Goal: Communication & Community: Answer question/provide support

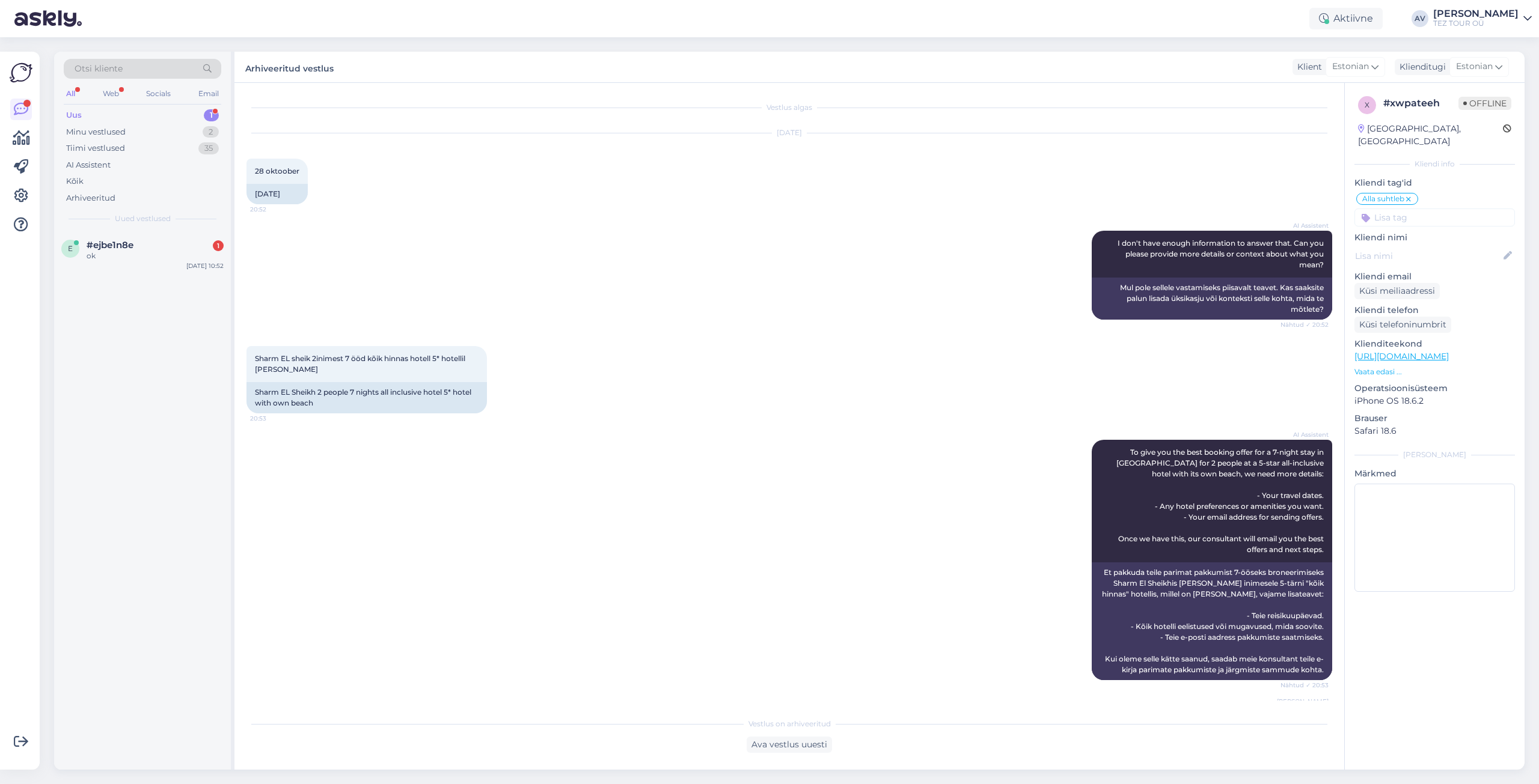
click at [141, 250] on div "#ejbe1n8e 1" at bounding box center [155, 245] width 137 height 10
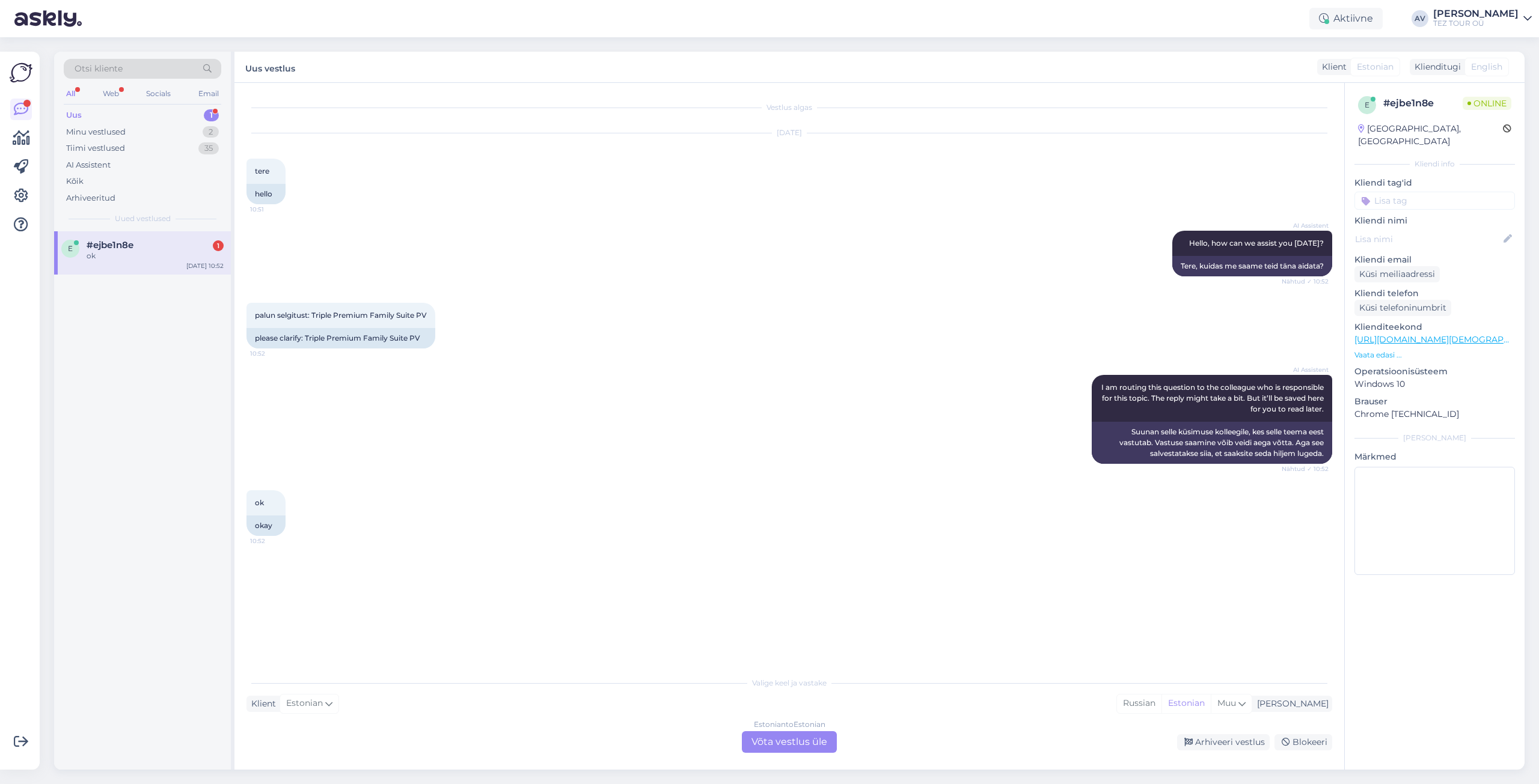
click at [763, 738] on div "Estonian to Estonian Võta vestlus üle" at bounding box center [789, 742] width 95 height 22
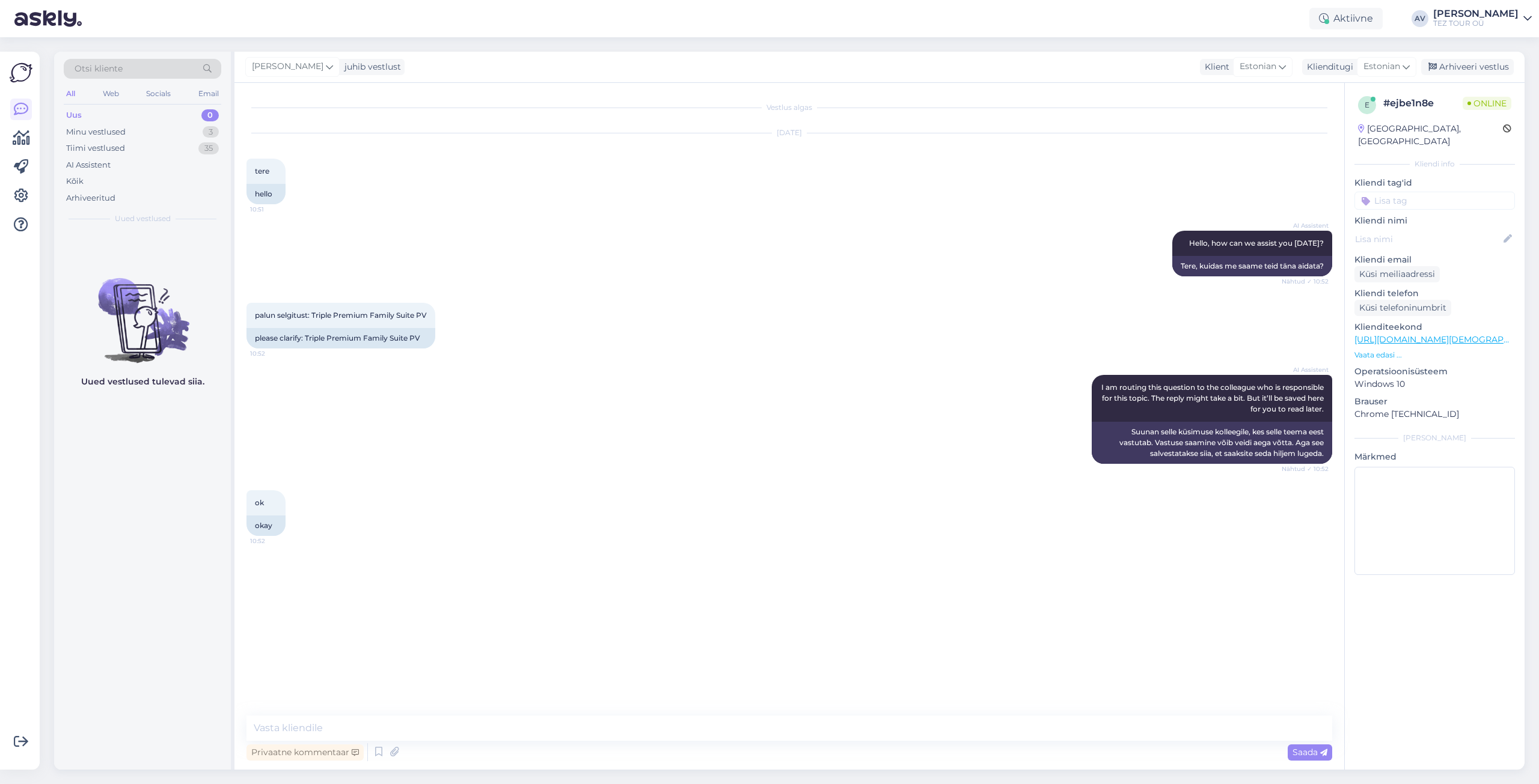
click at [1391, 192] on input at bounding box center [1435, 201] width 161 height 18
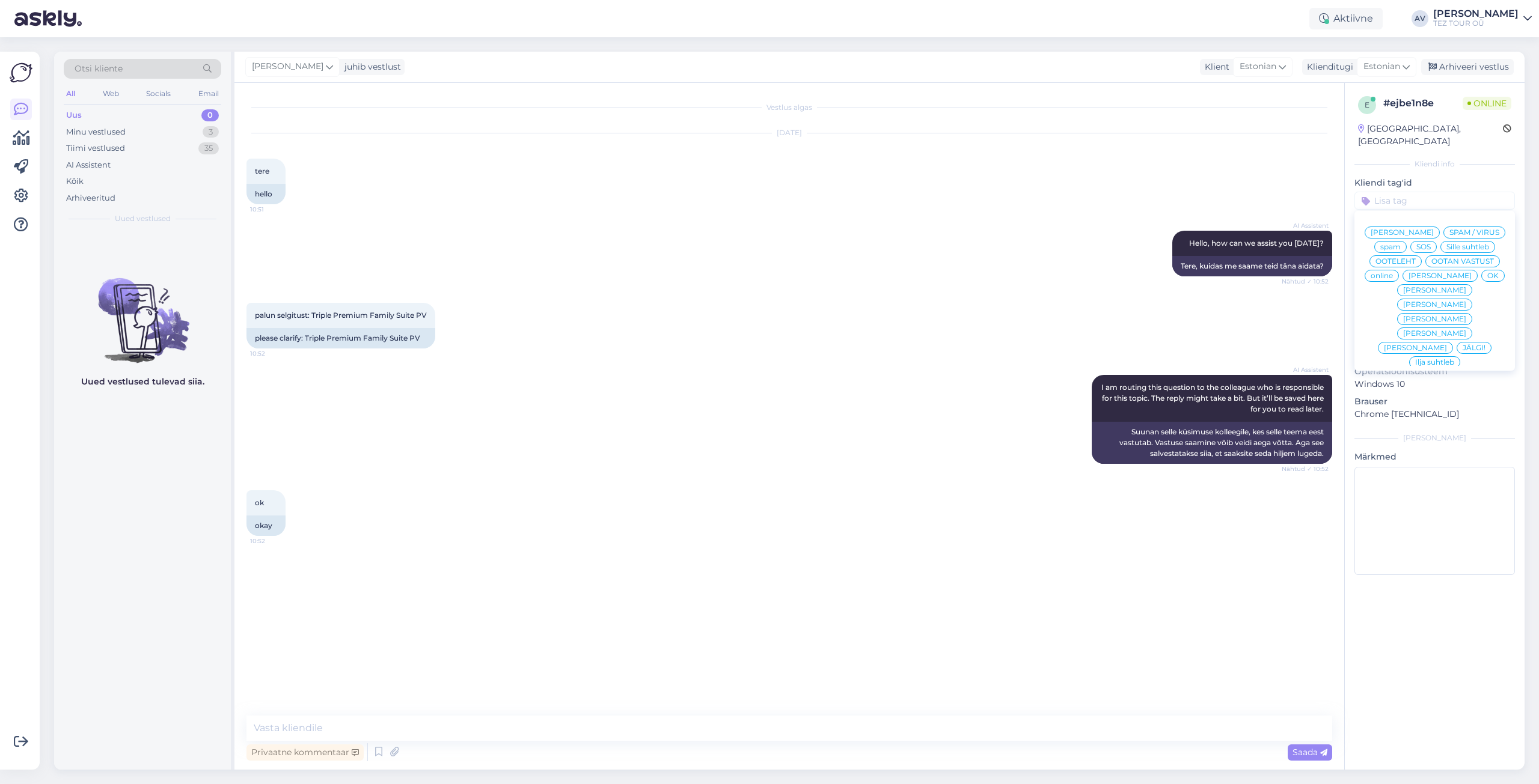
click at [1422, 445] on span "Alla suhtleb" at bounding box center [1435, 449] width 42 height 7
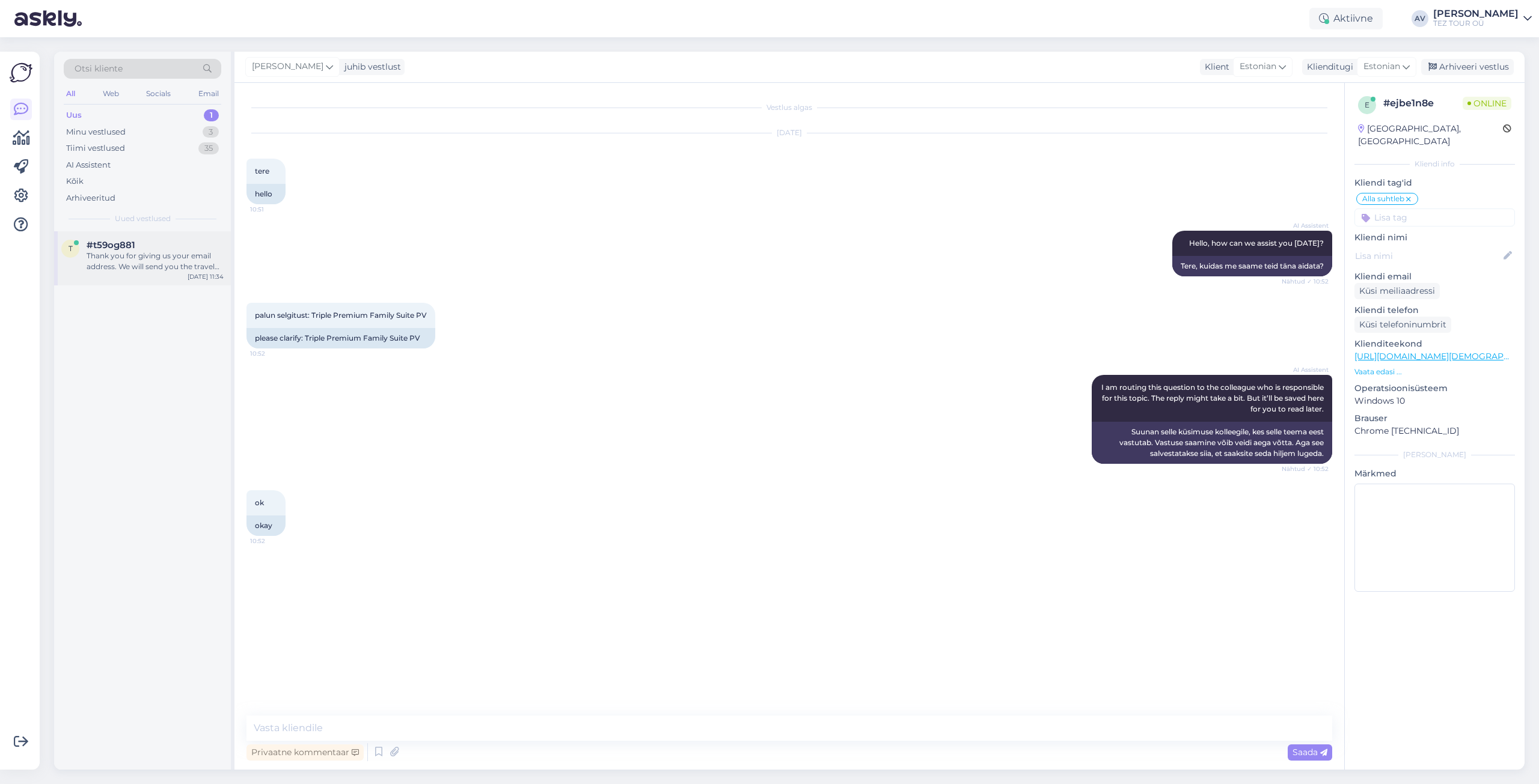
click at [125, 255] on div "Thank you for giving us your email address. We will send you the travel package…" at bounding box center [155, 261] width 137 height 22
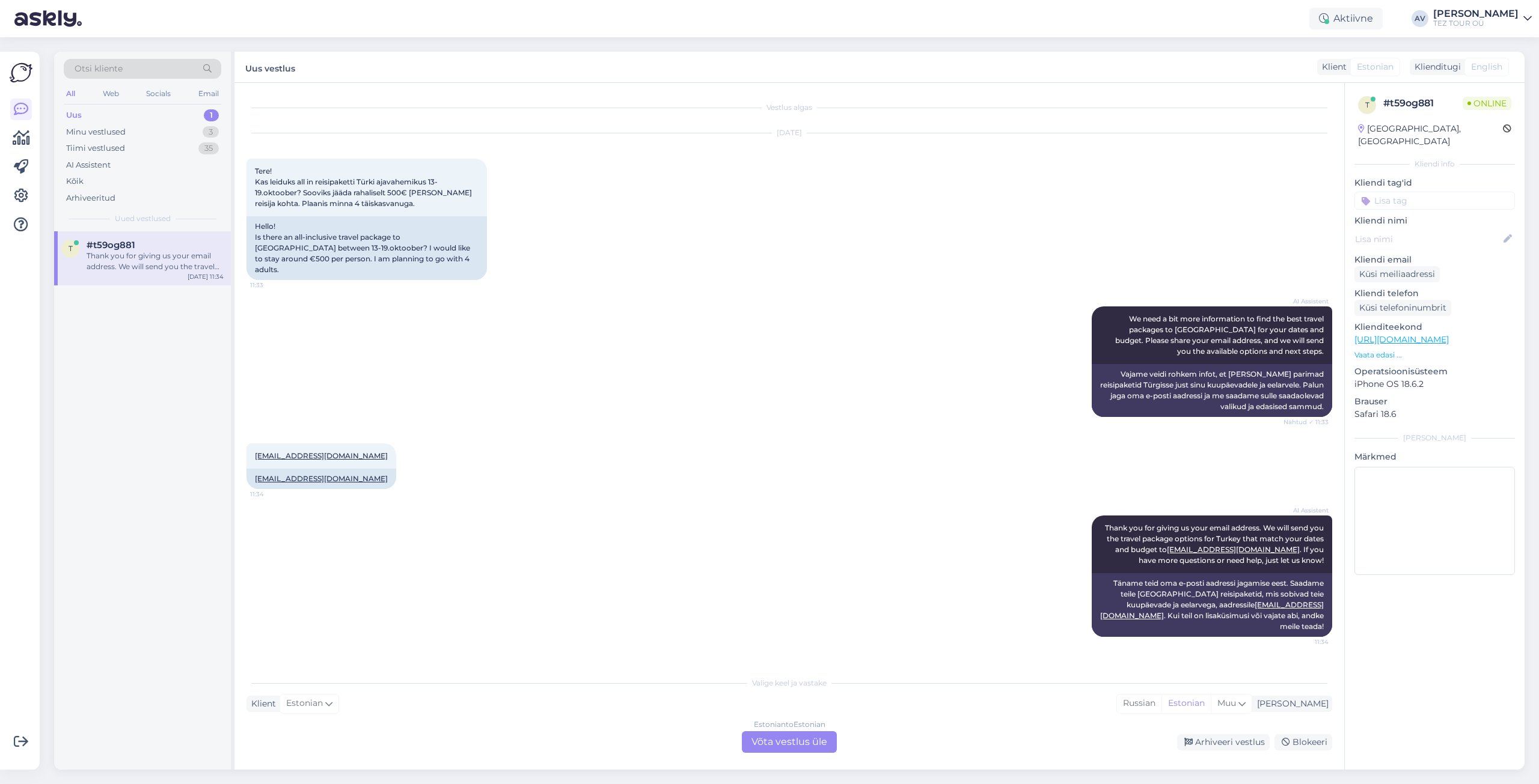
click at [763, 743] on div "Estonian to Estonian Võta vestlus üle" at bounding box center [789, 742] width 95 height 22
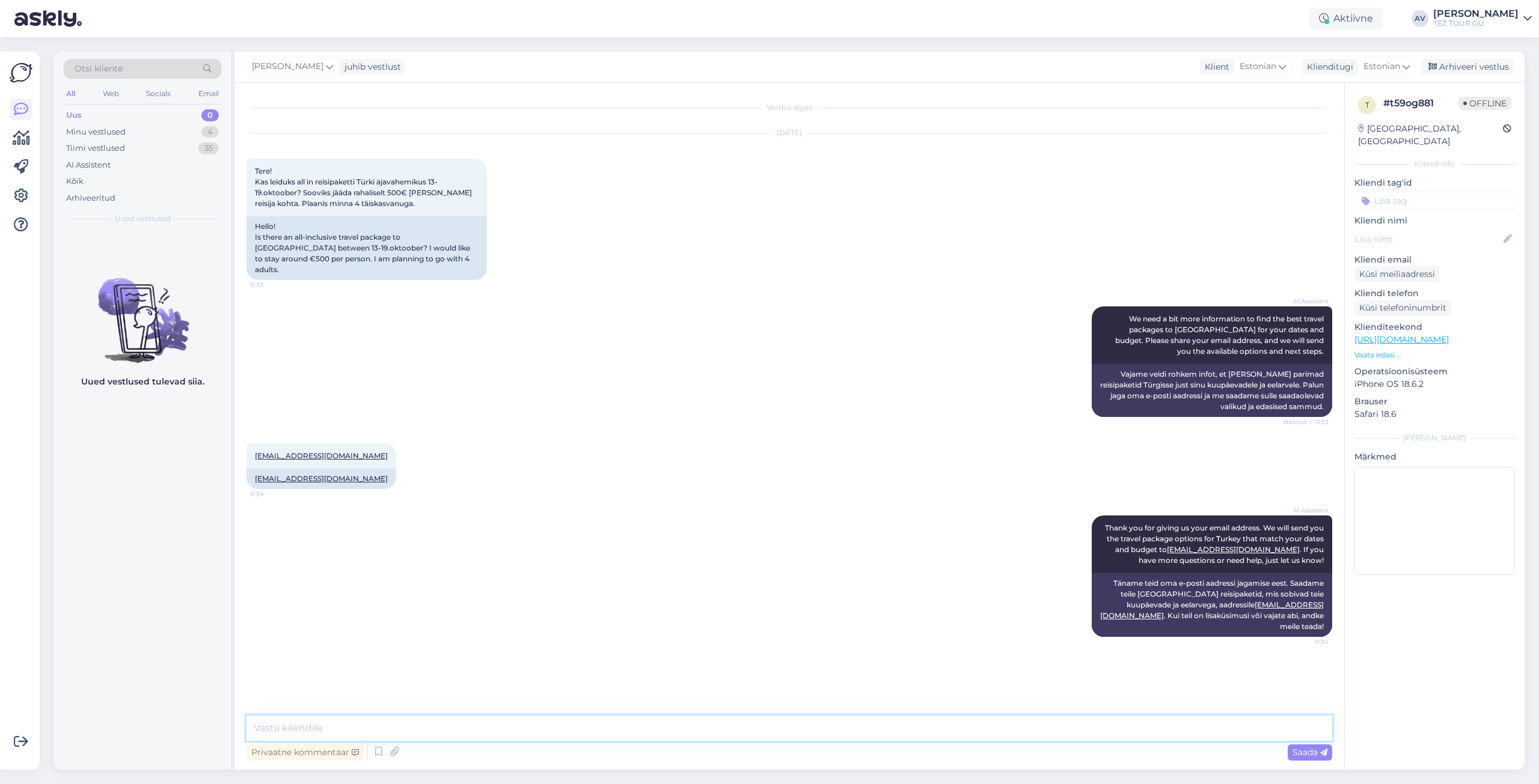
click at [589, 726] on textarea at bounding box center [789, 728] width 1086 height 25
click at [291, 729] on textarea "Tere. Vatame e-maili" at bounding box center [789, 728] width 1086 height 25
type textarea "Tere. Vastame e-maili"
click at [1319, 753] on span "Saada" at bounding box center [1310, 752] width 35 height 10
